Goal: Task Accomplishment & Management: Manage account settings

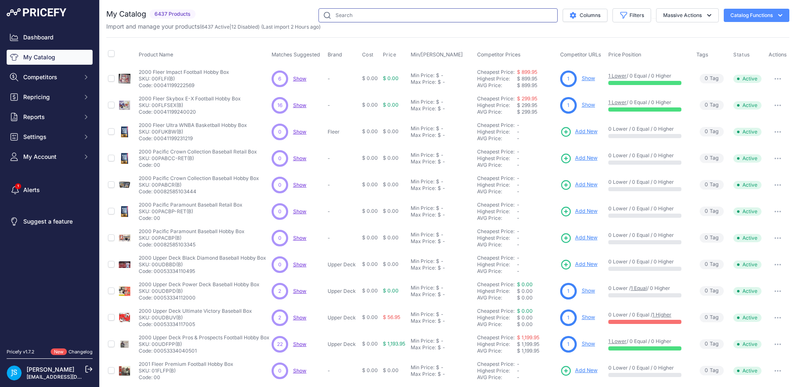
click at [414, 18] on input "text" at bounding box center [437, 15] width 239 height 14
click at [354, 16] on input "text" at bounding box center [437, 15] width 239 height 14
paste input "2024 Upper Deck Skybox Metal Universe Champions Hobby Box"
type input "2024 Upper Deck Skybox Metal Universe Champions Hobby Box"
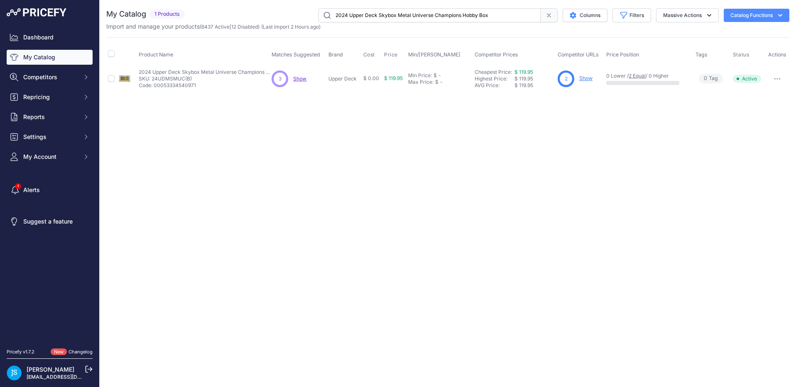
click at [585, 79] on link "Show" at bounding box center [585, 78] width 13 height 6
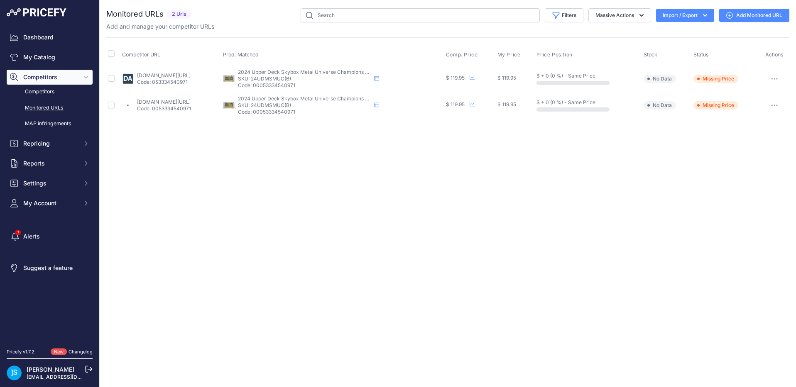
click at [774, 81] on button "button" at bounding box center [774, 79] width 17 height 12
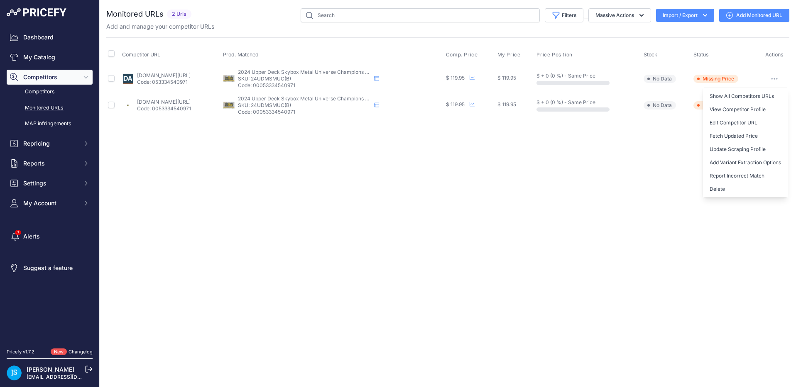
click at [622, 152] on div "Close You are not connected to the internet." at bounding box center [448, 193] width 696 height 387
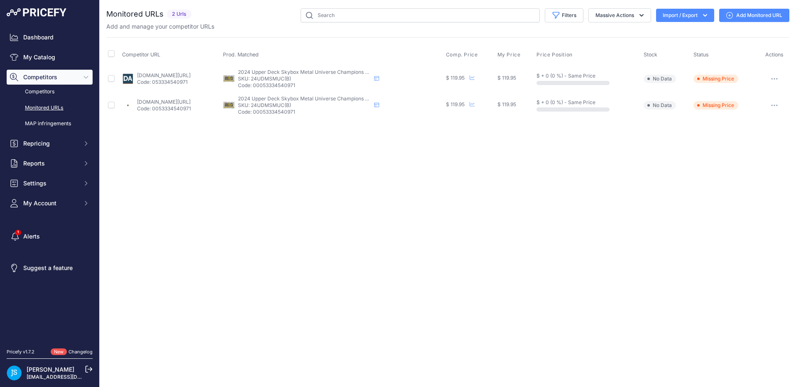
click at [724, 18] on link "Add Monitored URL" at bounding box center [754, 15] width 70 height 13
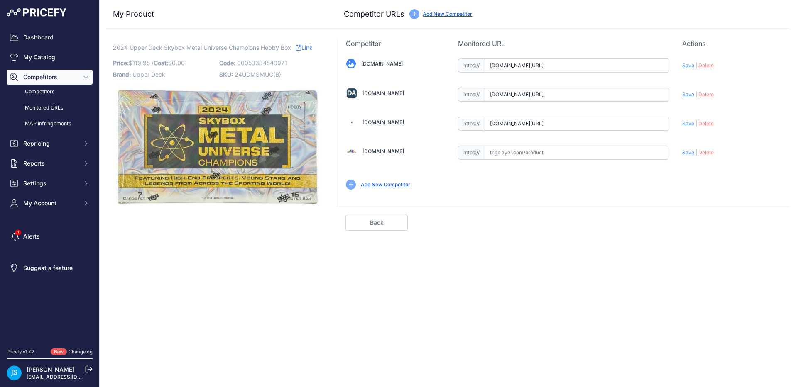
click at [570, 95] on input "[DOMAIN_NAME][URL]" at bounding box center [577, 95] width 184 height 14
click at [570, 95] on input "www.dacardworld.com/sports-cards/2024-upper-deck-skybox-metal-universe-champion…" at bounding box center [577, 95] width 184 height 14
paste input "https://www.dacardworld.com/sports-cards/2024-upper-deck-skybox-metal-universe-…"
click at [687, 94] on span "Save" at bounding box center [688, 94] width 12 height 6
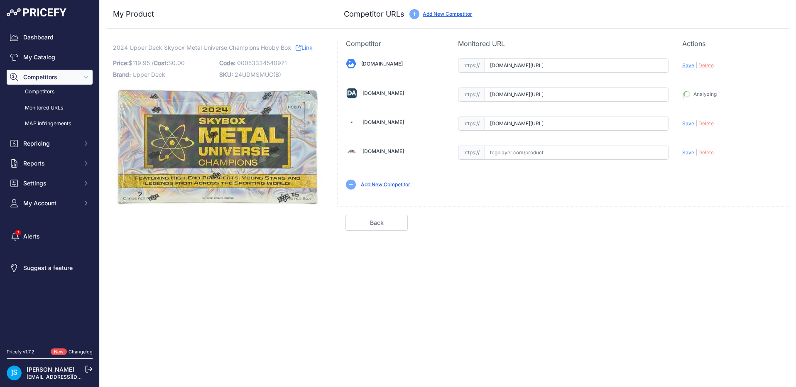
type input "https://www.dacardworld.com/sports-cards/2024-upper-deck-skybox-metal-universe-…"
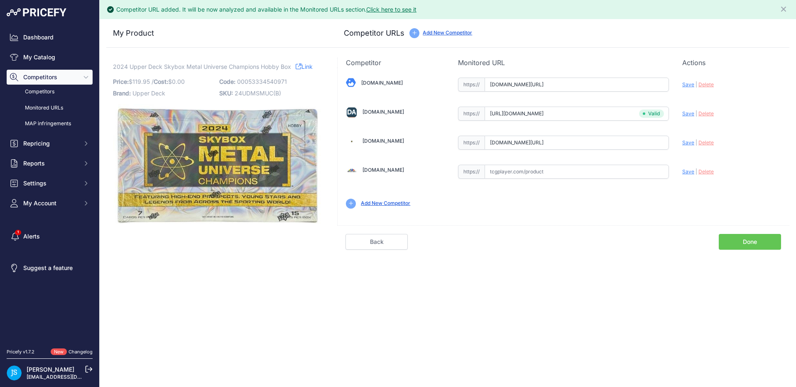
click at [757, 242] on link "Done" at bounding box center [750, 242] width 62 height 16
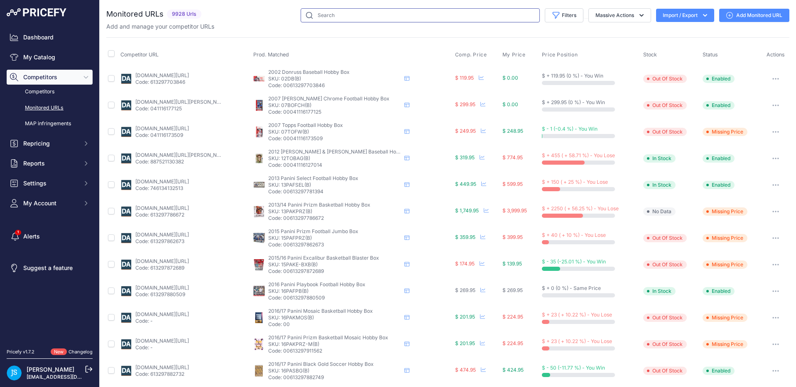
click at [369, 19] on input "text" at bounding box center [420, 15] width 239 height 14
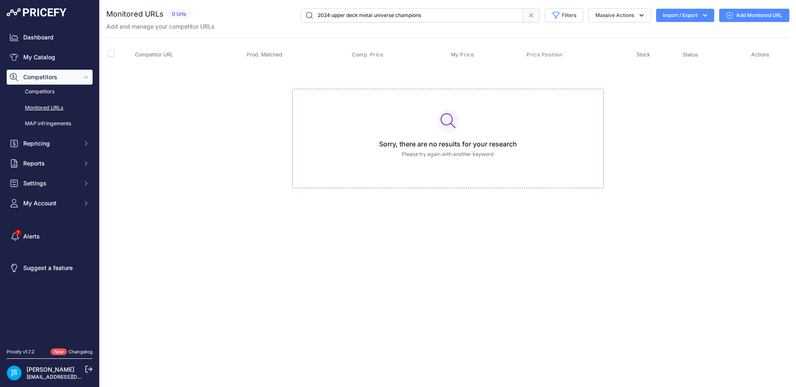
drag, startPoint x: 394, startPoint y: 15, endPoint x: 450, endPoint y: 24, distance: 55.9
click at [450, 24] on div "Monitored URLs 0 Urls" at bounding box center [447, 19] width 683 height 22
drag, startPoint x: 372, startPoint y: 17, endPoint x: 428, endPoint y: 20, distance: 56.1
click at [428, 20] on input "2024 upper deck metal universe" at bounding box center [412, 15] width 222 height 14
type input "2024 upper deck metal"
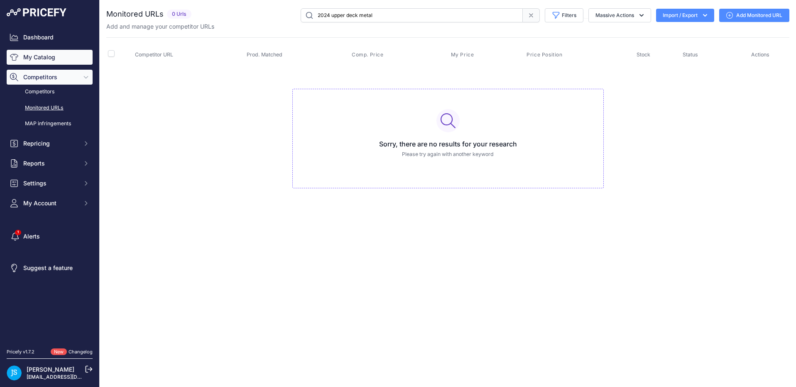
click at [33, 59] on link "My Catalog" at bounding box center [50, 57] width 86 height 15
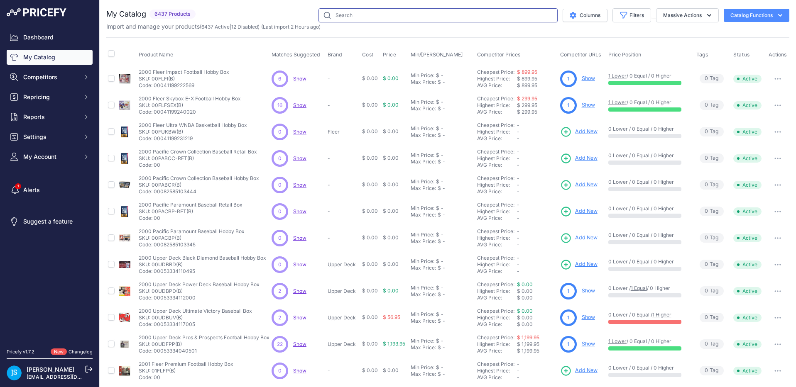
click at [390, 15] on input "text" at bounding box center [437, 15] width 239 height 14
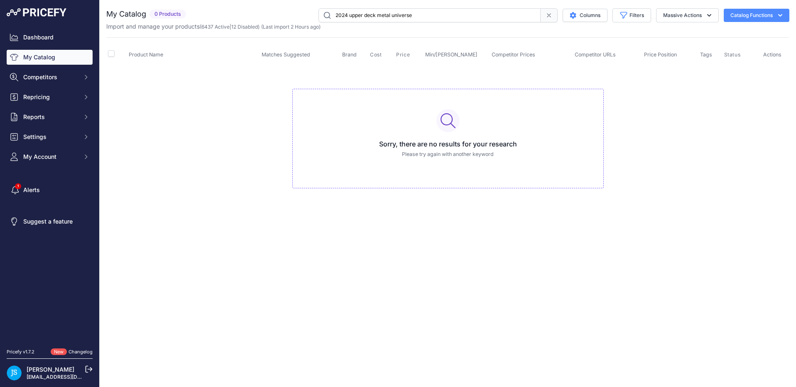
click at [443, 18] on input "2024 upper deck metal universe" at bounding box center [429, 15] width 222 height 14
paste input "Upper Deck Skybox Metal Universe Champions Hobby Box"
type input "2024 Upper Deck Skybox Metal Universe Champions Hobby Box"
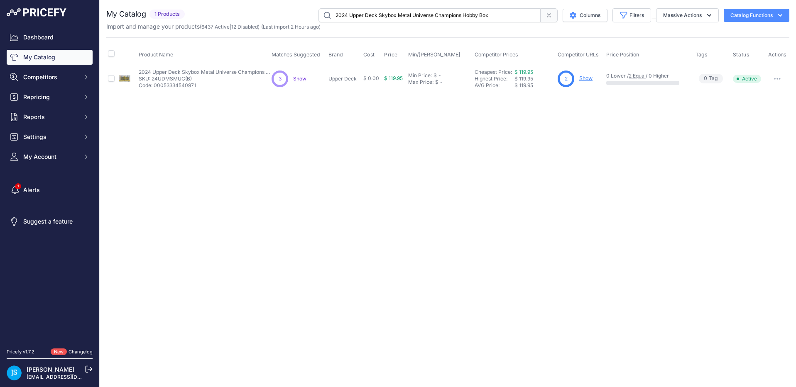
click at [590, 78] on link "Show" at bounding box center [585, 78] width 13 height 6
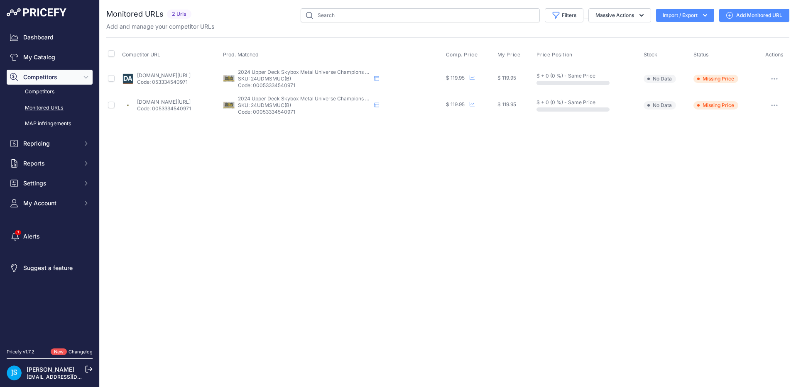
click at [773, 77] on button "button" at bounding box center [774, 79] width 17 height 12
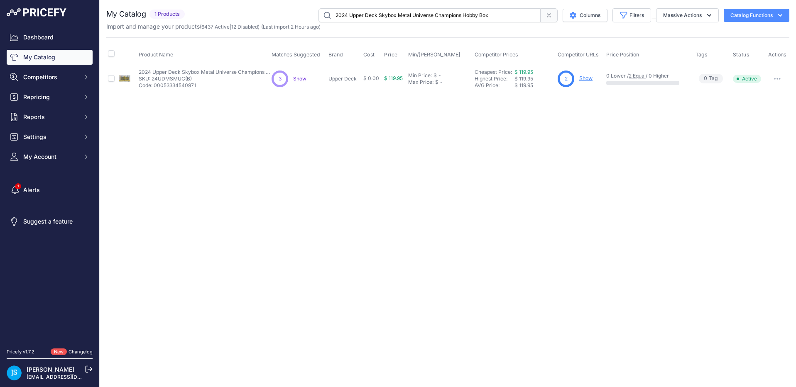
click at [776, 80] on button "button" at bounding box center [777, 79] width 17 height 12
click at [759, 95] on button "Disable" at bounding box center [760, 96] width 53 height 13
click at [405, 16] on input "2024 Upper Deck Skybox Metal Universe Champions Hobby Box" at bounding box center [429, 15] width 222 height 14
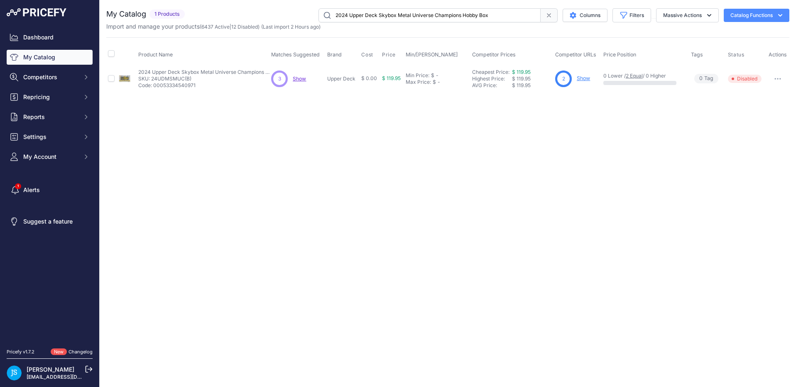
paste input "/25 Panini Select Serie A Soccer"
type input "2024/25 Panini Select Serie A Soccer Hobby Box"
click at [579, 79] on link "Show" at bounding box center [577, 78] width 13 height 6
